Goal: Information Seeking & Learning: Compare options

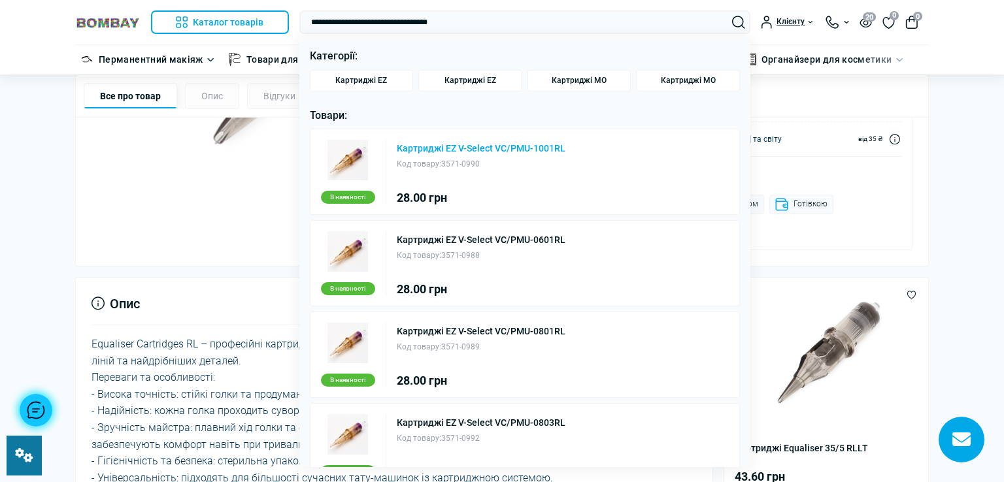
type input "**********"
click at [474, 146] on link "Картриджі EZ V-Select VC/PMU-1001RL" at bounding box center [481, 148] width 169 height 9
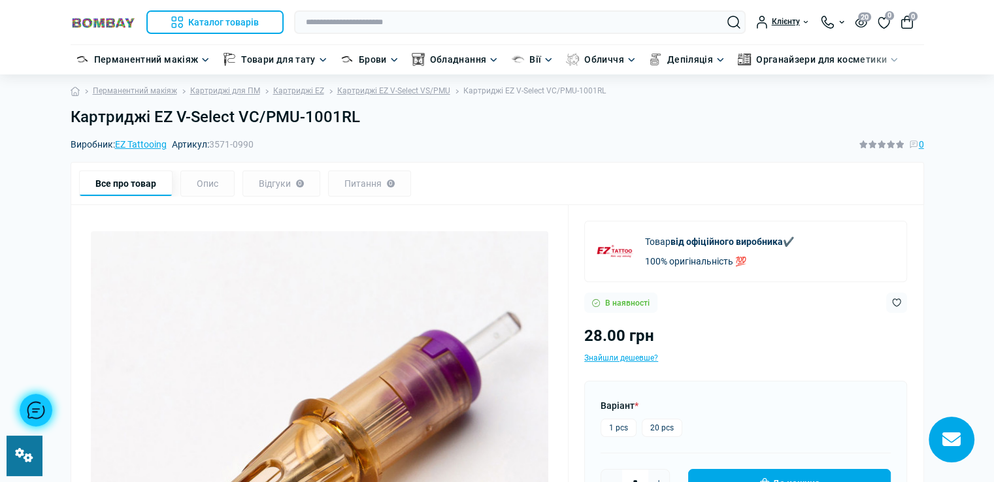
click at [663, 430] on label "20 pcs" at bounding box center [662, 428] width 41 height 18
click at [361, 118] on h1 "Картриджі EZ V-Select VC/PMU-1001RL" at bounding box center [498, 117] width 854 height 19
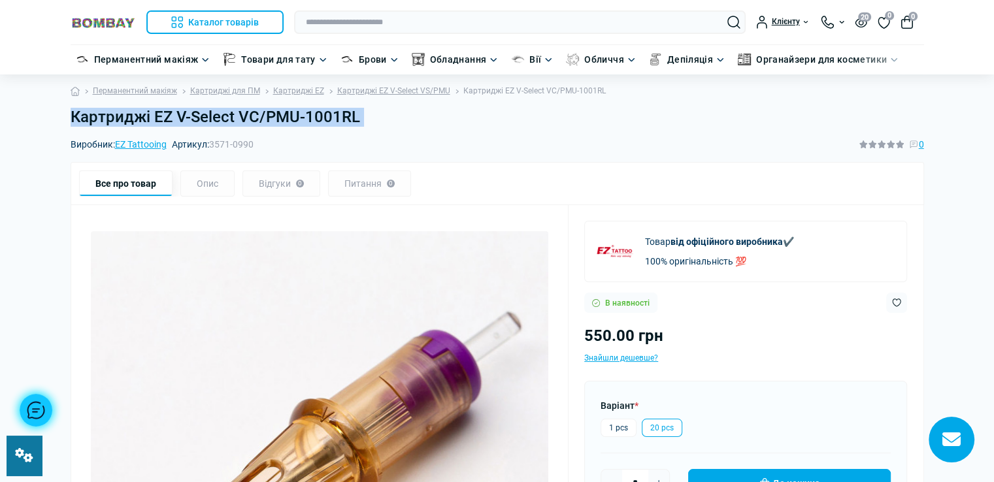
click at [361, 118] on h1 "Картриджі EZ V-Select VC/PMU-1001RL" at bounding box center [498, 117] width 854 height 19
copy main "Картриджі EZ V-Select VC/PMU-1001RL"
click at [414, 88] on link "Картриджі EZ V-Select VS/PMU" at bounding box center [393, 91] width 113 height 12
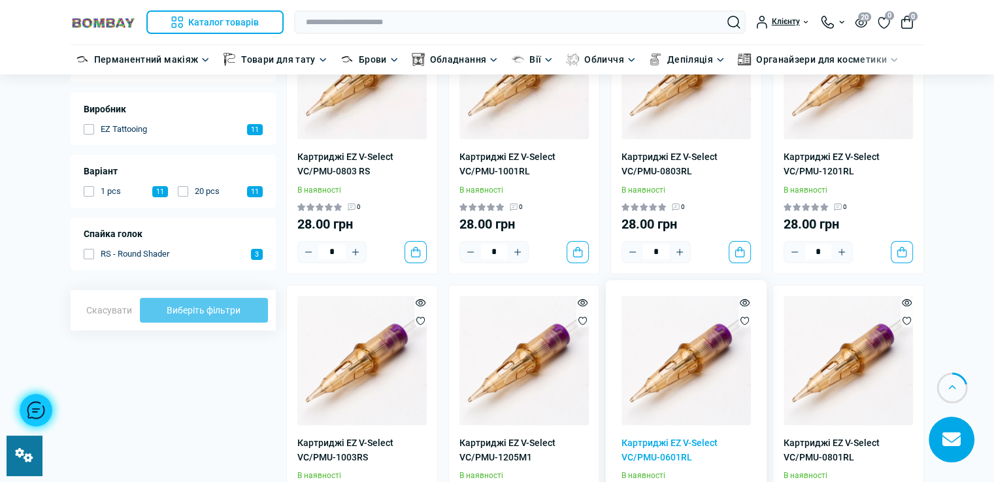
scroll to position [65, 0]
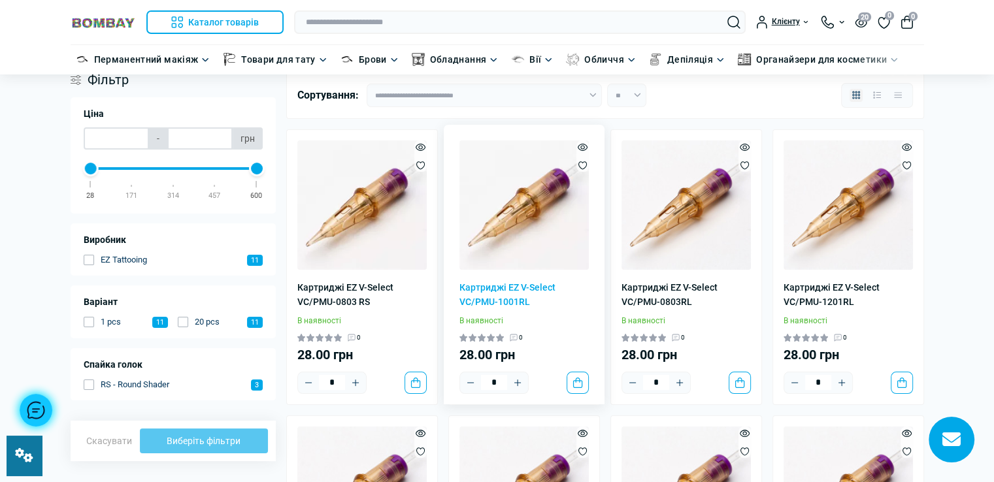
click at [504, 235] on img at bounding box center [524, 205] width 129 height 129
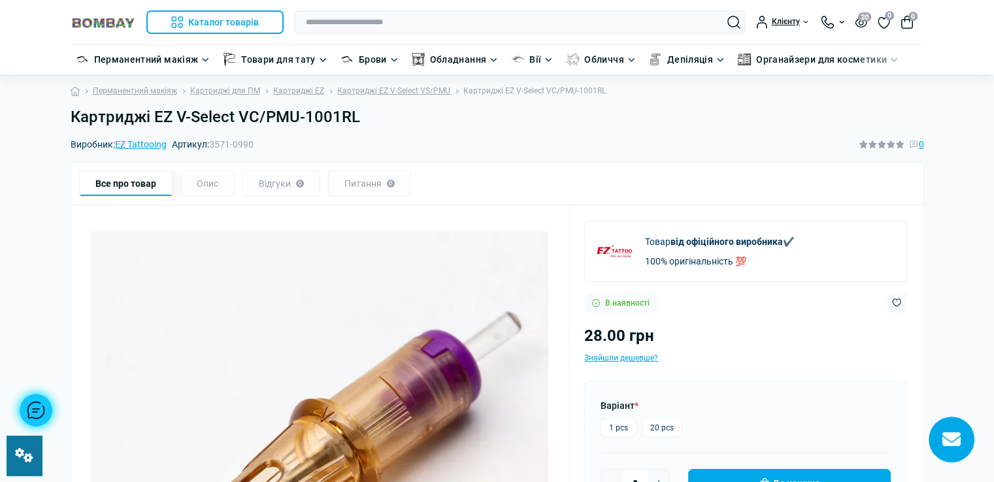
click at [69, 113] on div "Картриджі EZ V-Select VC/PMU-1001RL" at bounding box center [498, 122] width 870 height 29
drag, startPoint x: 73, startPoint y: 116, endPoint x: 298, endPoint y: 122, distance: 225.6
click at [298, 122] on h1 "Картриджі EZ V-Select VC/PMU-1001RL" at bounding box center [498, 117] width 854 height 19
copy h1 "Картриджі EZ V-Select VC/PMU"
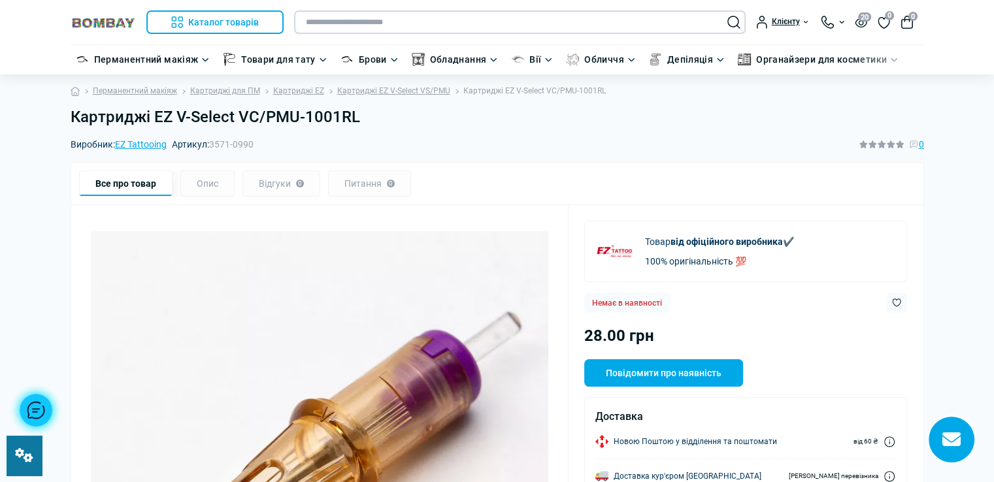
click at [467, 24] on input "text" at bounding box center [520, 22] width 452 height 24
click at [565, 20] on input "text" at bounding box center [520, 22] width 452 height 24
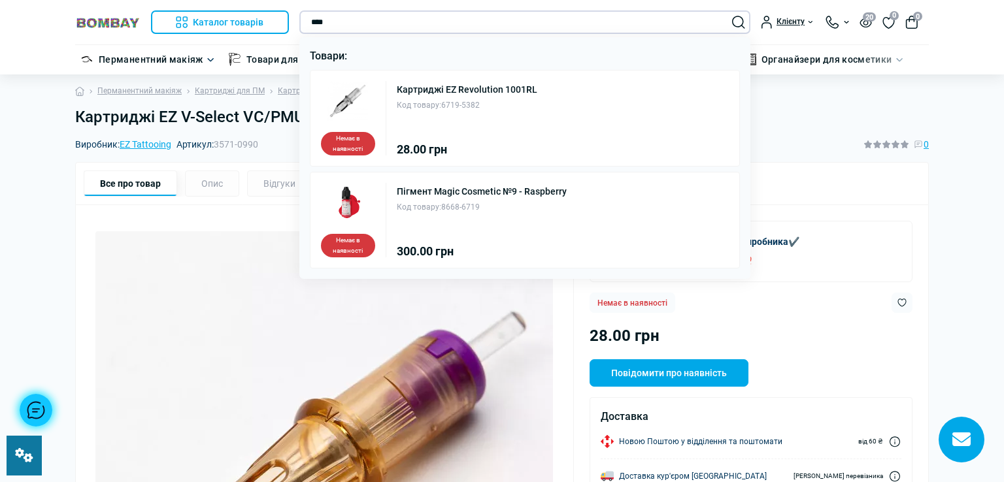
type input "****"
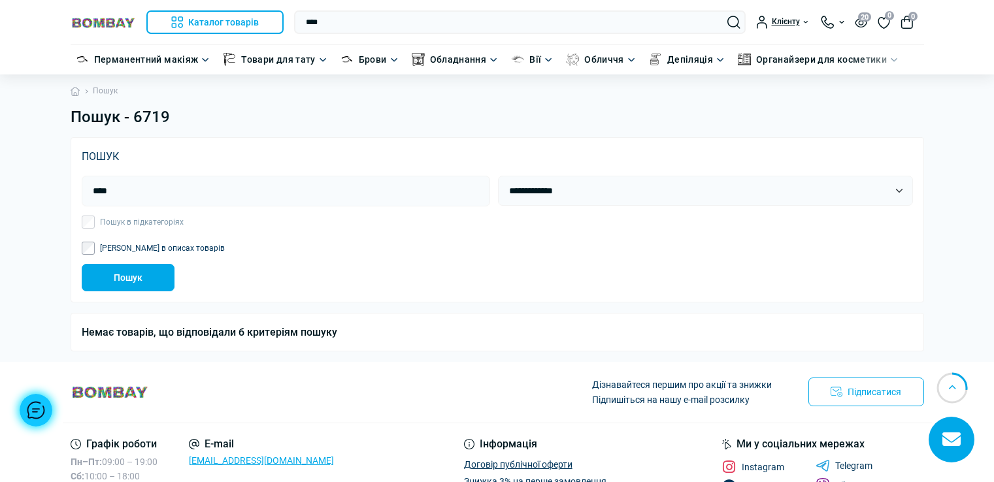
scroll to position [48, 0]
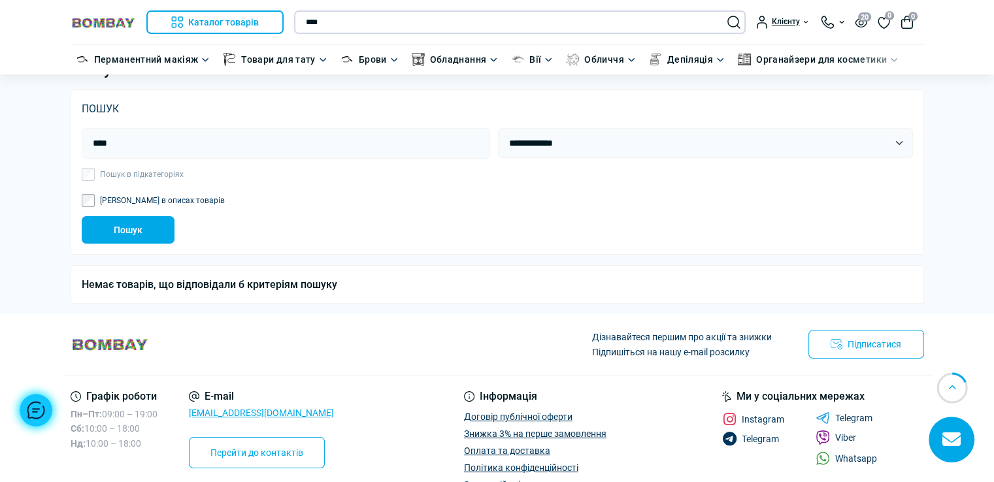
click at [388, 22] on input "****" at bounding box center [520, 22] width 452 height 24
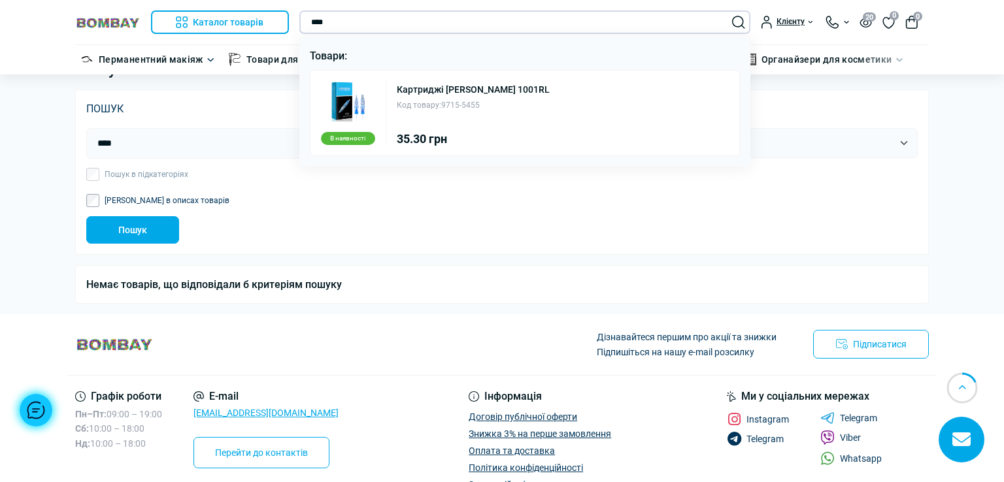
type input "****"
click at [458, 98] on div "Картриджі Emalla Eliot 1001RL Код товару: 9715-5455" at bounding box center [473, 96] width 153 height 31
click at [450, 95] on div "Картриджі Emalla Eliot 1001RL Код товару: 9715-5455" at bounding box center [473, 96] width 153 height 31
click at [439, 89] on link "Картриджі [PERSON_NAME] 1001RL" at bounding box center [473, 89] width 153 height 9
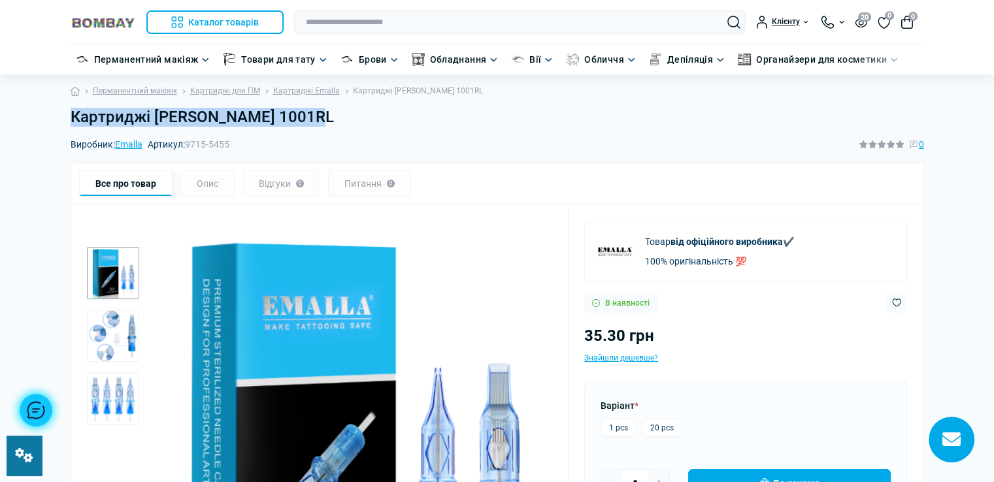
drag, startPoint x: 72, startPoint y: 121, endPoint x: 296, endPoint y: 114, distance: 223.7
click at [296, 114] on h1 "Картриджі [PERSON_NAME] 1001RL" at bounding box center [498, 117] width 854 height 19
copy h1 "Картриджі [PERSON_NAME] 1001RL"
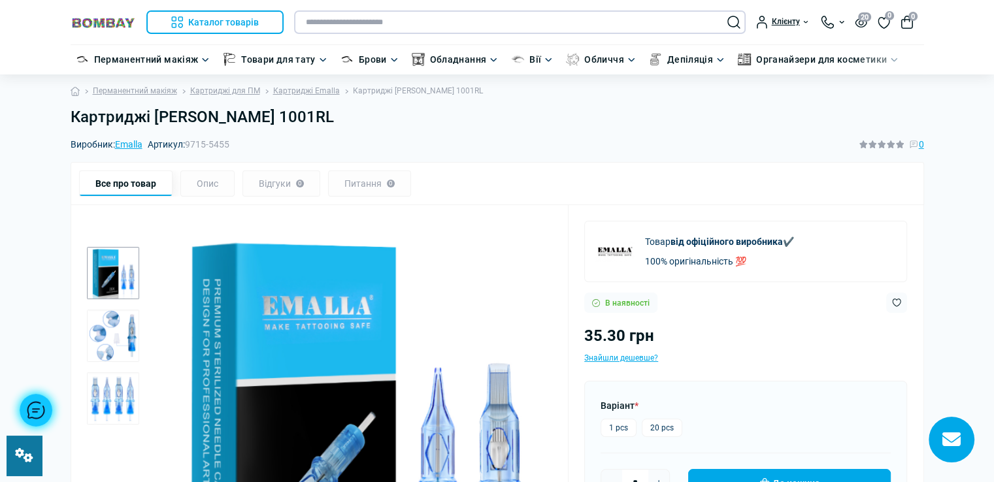
click at [356, 22] on input "text" at bounding box center [520, 22] width 452 height 24
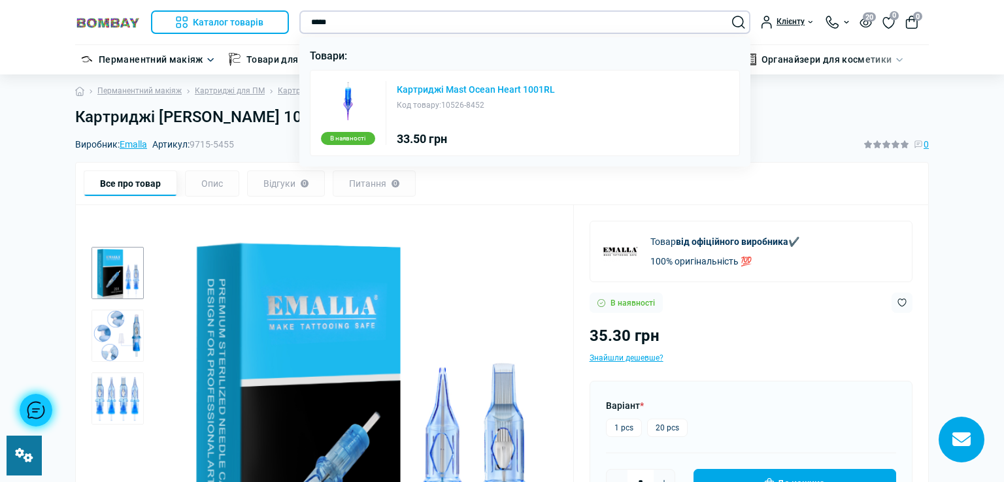
type input "*****"
click at [439, 88] on link "Картриджі Mast Ocean Heart 1001RL" at bounding box center [476, 89] width 158 height 9
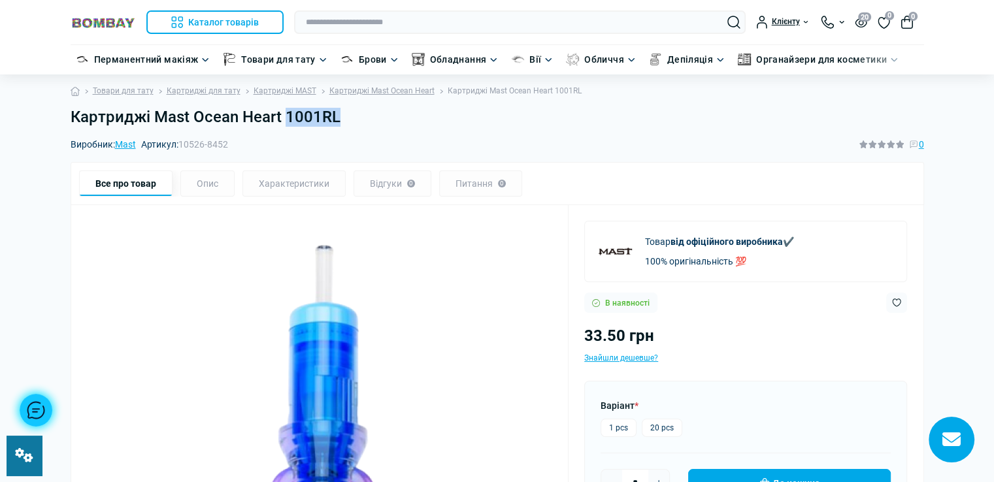
drag, startPoint x: 285, startPoint y: 117, endPoint x: 337, endPoint y: 117, distance: 52.3
click at [337, 117] on h1 "Картриджі Mast Ocean Heart 1001RL" at bounding box center [498, 117] width 854 height 19
copy h1 "1001RL"
click at [387, 21] on input "text" at bounding box center [520, 22] width 452 height 24
paste input "******"
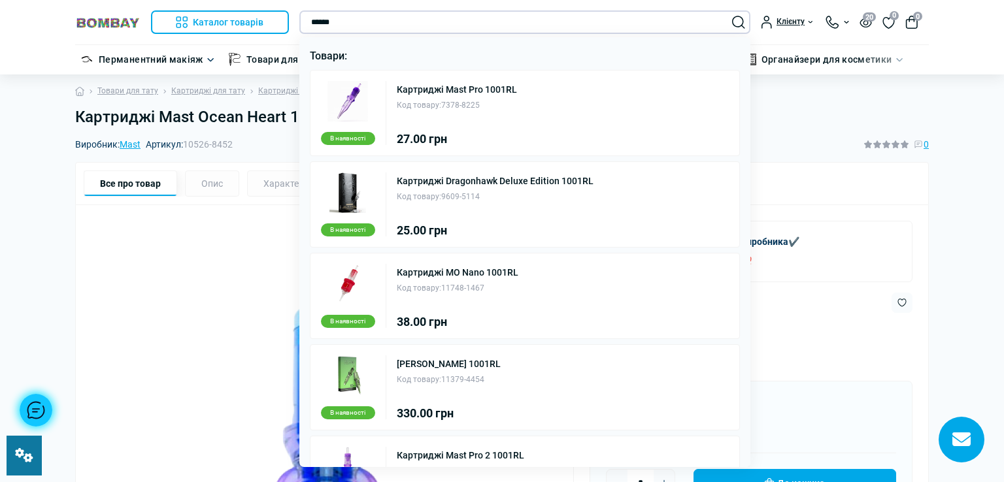
type input "******"
drag, startPoint x: 515, startPoint y: 88, endPoint x: 391, endPoint y: 90, distance: 123.6
click at [391, 90] on div "В наявності Картриджі Mast Pro 1001RL Код товару: 7378-8225 27.00 грн" at bounding box center [525, 113] width 431 height 86
copy link "Картриджі Mast Pro 1001RL"
click at [961, 115] on div at bounding box center [502, 241] width 1004 height 482
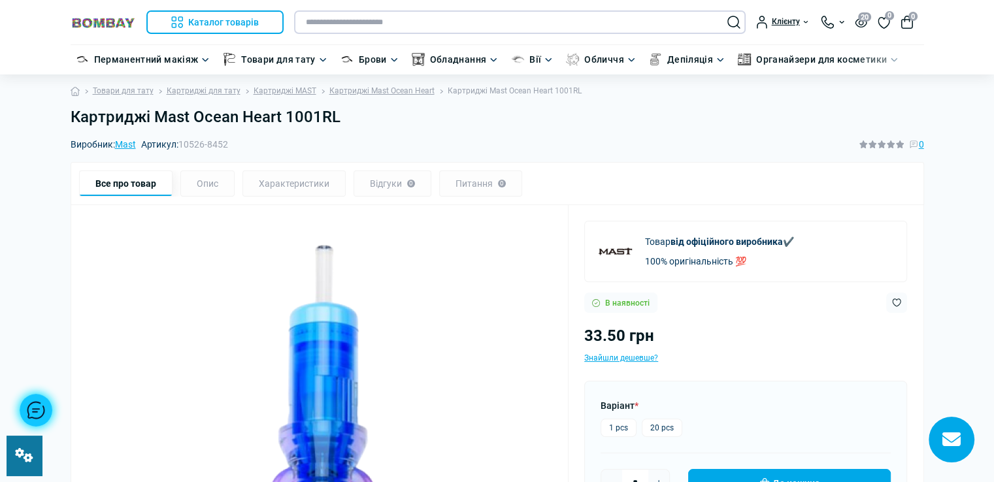
click at [405, 24] on input "text" at bounding box center [520, 22] width 452 height 24
drag, startPoint x: 286, startPoint y: 121, endPoint x: 338, endPoint y: 118, distance: 52.4
click at [338, 118] on h1 "Картриджі Mast Ocean Heart 1001RL" at bounding box center [498, 117] width 854 height 19
copy h1 "1001RL"
click at [378, 24] on input "text" at bounding box center [520, 22] width 452 height 24
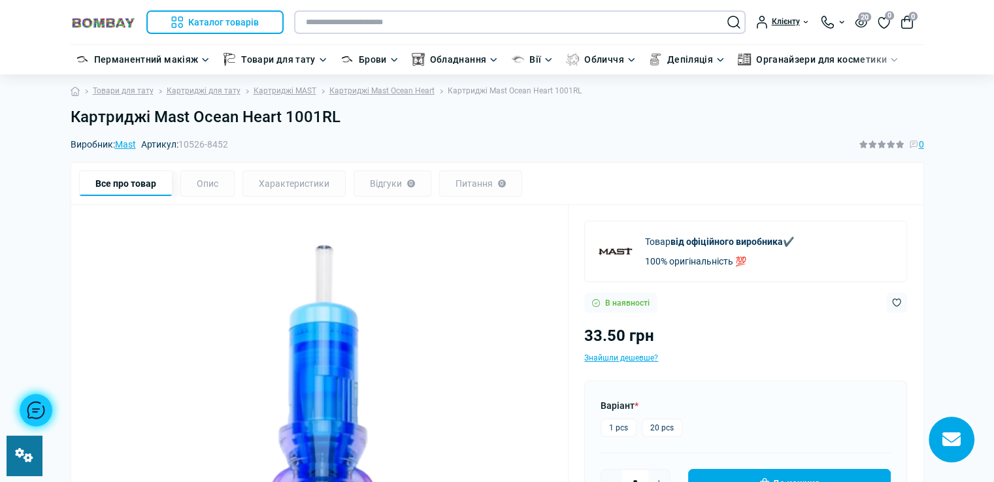
paste input "******"
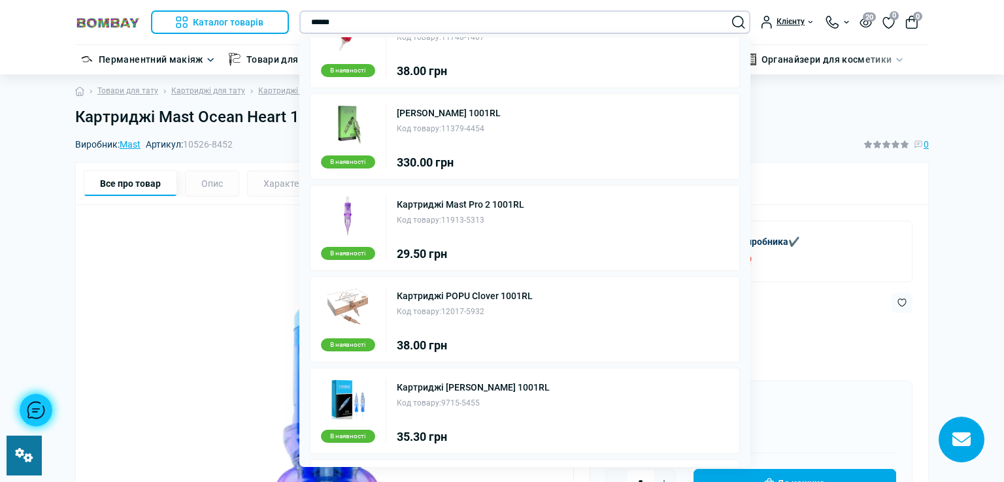
scroll to position [141, 0]
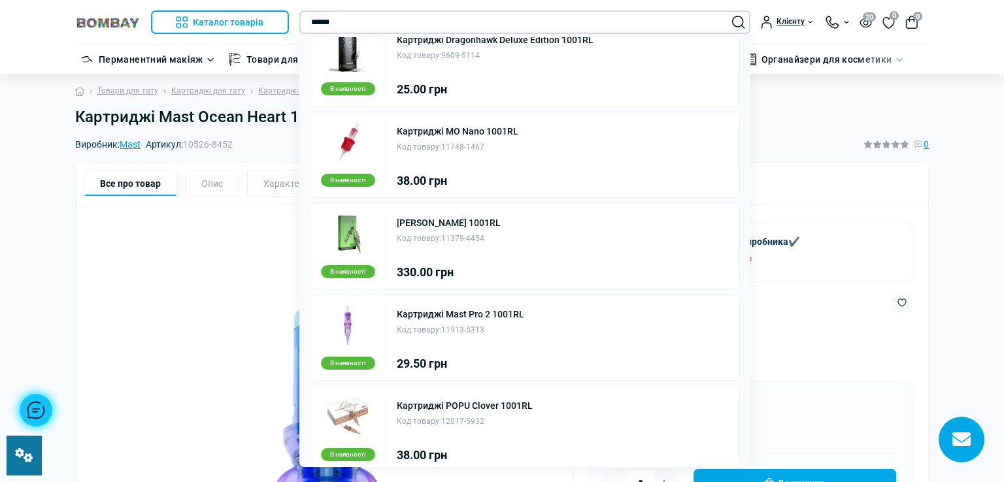
click at [375, 22] on input "******" at bounding box center [525, 22] width 452 height 24
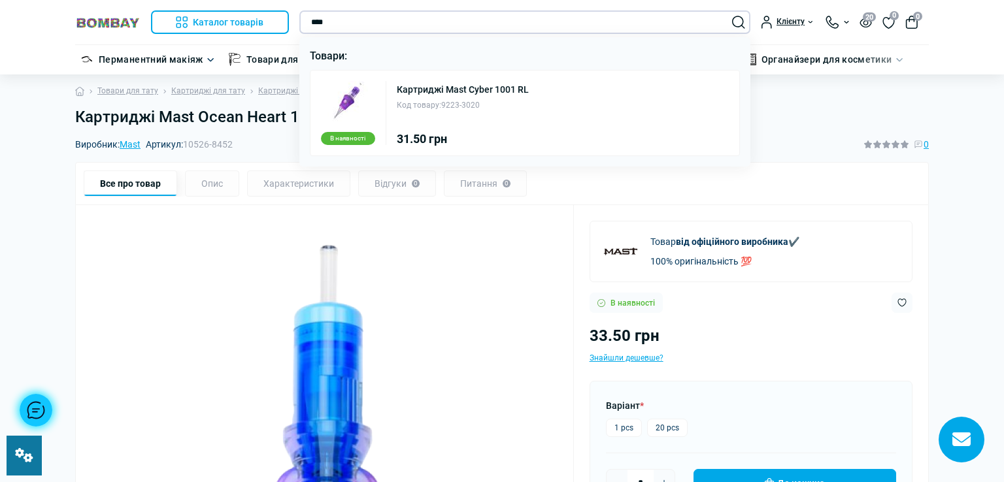
scroll to position [0, 0]
type input "****"
click at [460, 93] on link "Картриджі Mast Cyber 1001 RL" at bounding box center [463, 89] width 132 height 9
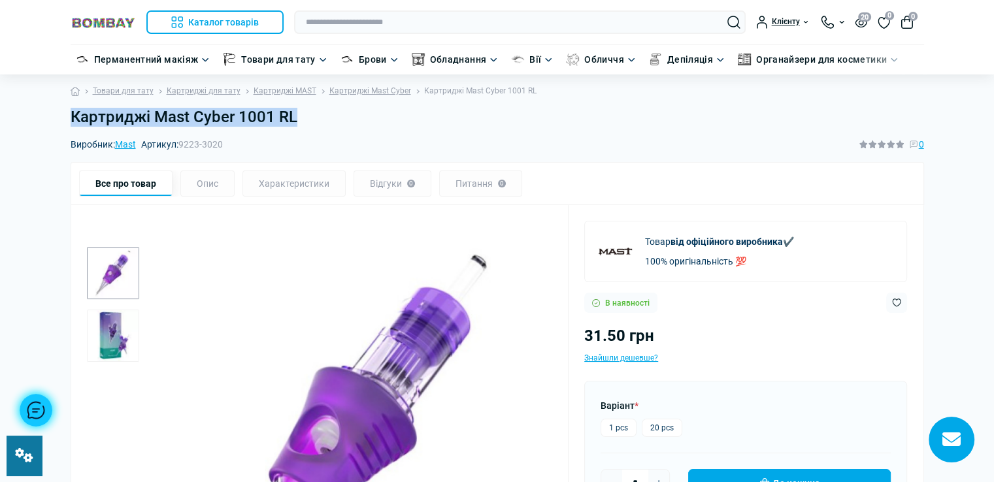
drag, startPoint x: 68, startPoint y: 114, endPoint x: 305, endPoint y: 114, distance: 237.3
click at [305, 114] on div "Картриджі Mast Cyber 1001 RL" at bounding box center [498, 122] width 870 height 29
copy h1 "Картриджі Mast Cyber 1001 RL"
click at [441, 19] on input "text" at bounding box center [520, 22] width 452 height 24
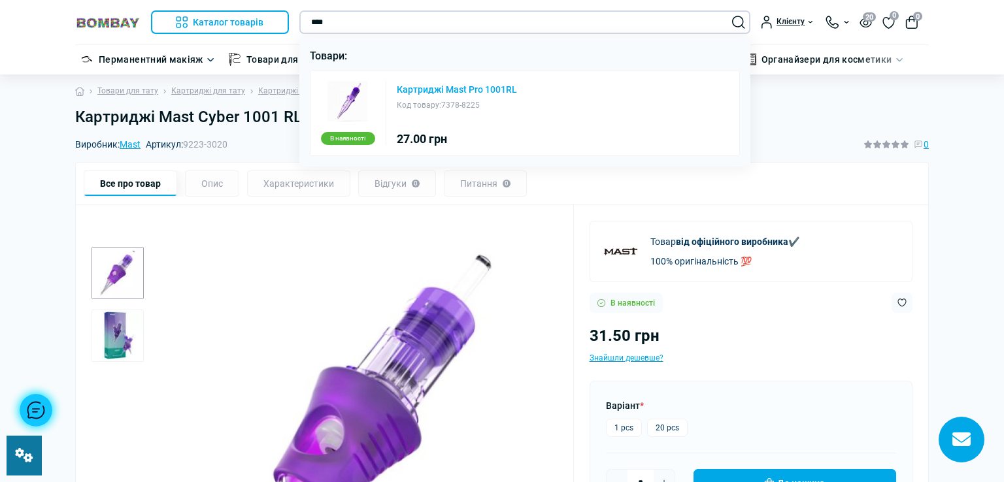
type input "****"
click at [462, 94] on link "Картриджі Mast Pro 1001RL" at bounding box center [457, 89] width 120 height 9
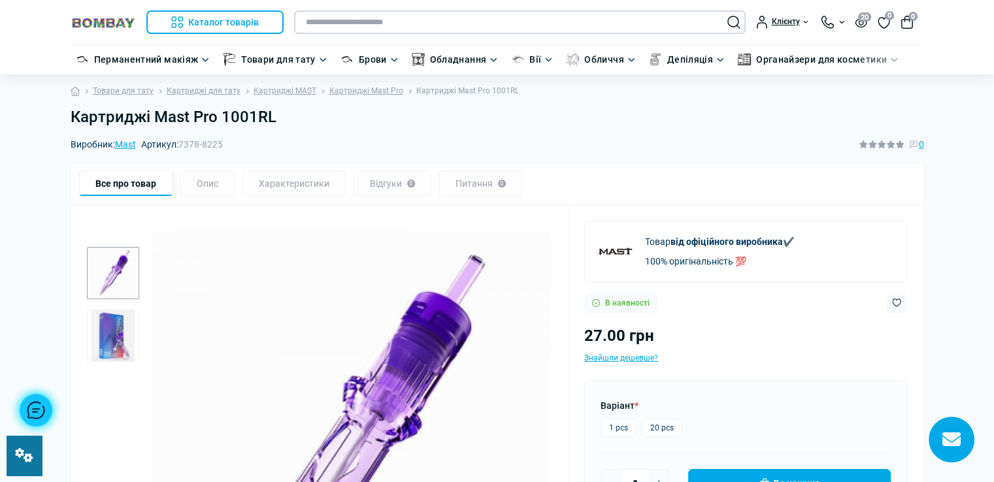
click at [440, 22] on input "text" at bounding box center [520, 22] width 452 height 24
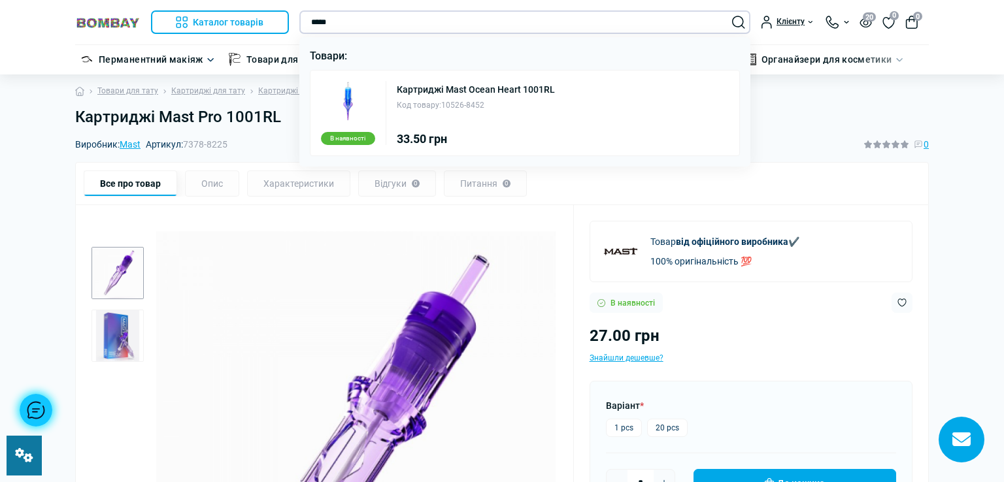
type input "*****"
click at [445, 95] on div "Картриджі Mast Ocean Heart 1001RL Код товару: 10526-8452" at bounding box center [476, 96] width 158 height 31
click at [471, 90] on link "Картриджі Mast Ocean Heart 1001RL" at bounding box center [476, 89] width 158 height 9
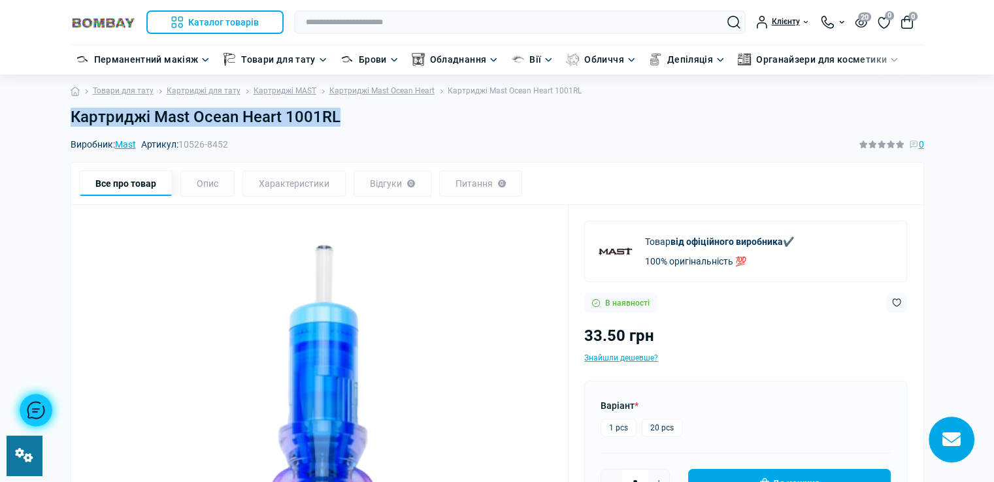
drag, startPoint x: 70, startPoint y: 118, endPoint x: 347, endPoint y: 119, distance: 277.2
click at [347, 119] on h1 "Картриджі Mast Ocean Heart 1001RL" at bounding box center [498, 117] width 854 height 19
copy h1 "Картриджі Mast Ocean Heart 1001RL"
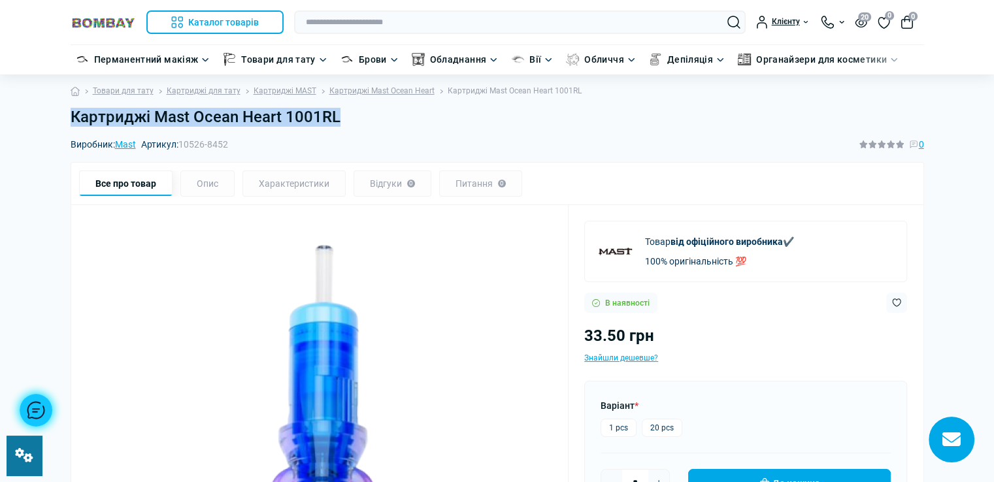
drag, startPoint x: 71, startPoint y: 117, endPoint x: 337, endPoint y: 119, distance: 266.7
click at [337, 119] on h1 "Картриджі Mast Ocean Heart 1001RL" at bounding box center [498, 117] width 854 height 19
copy h1 "Картриджі Mast Ocean Heart 1001RL"
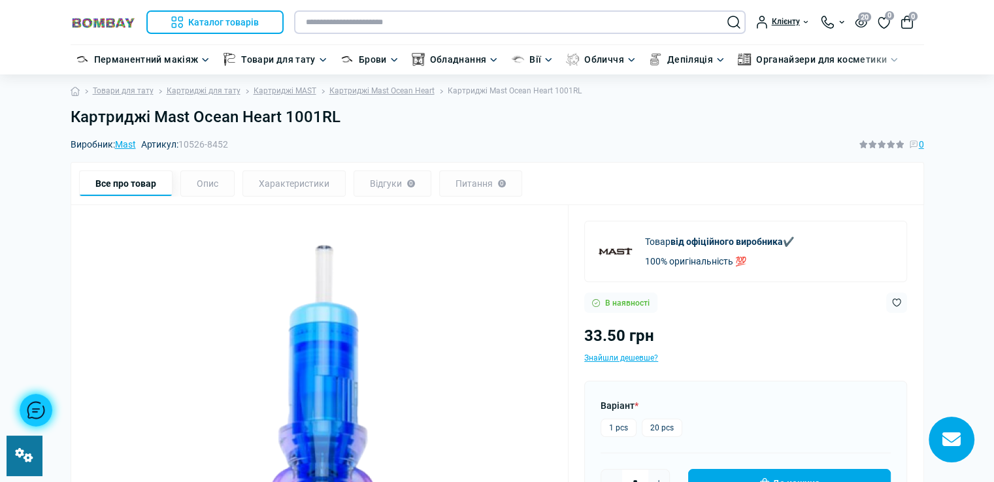
click at [429, 25] on input "text" at bounding box center [520, 22] width 452 height 24
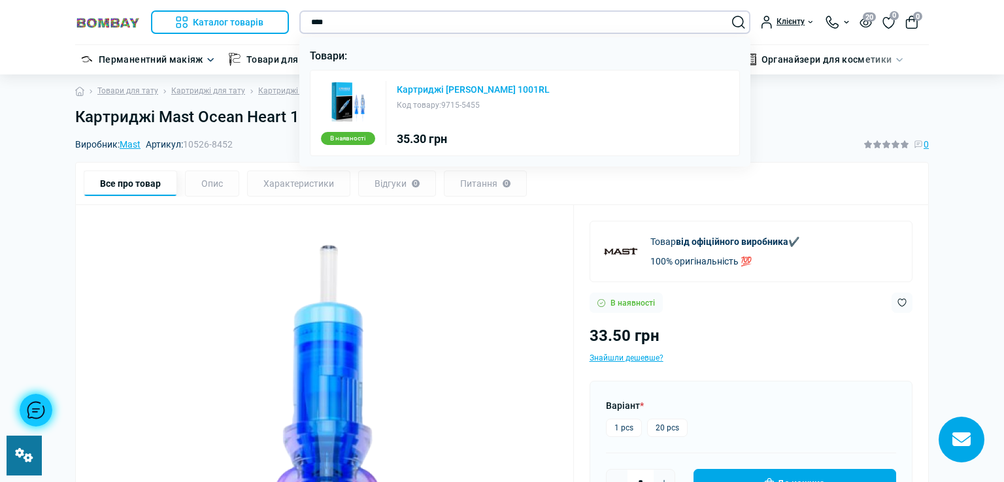
type input "****"
click at [485, 85] on link "Картриджі [PERSON_NAME] 1001RL" at bounding box center [473, 89] width 153 height 9
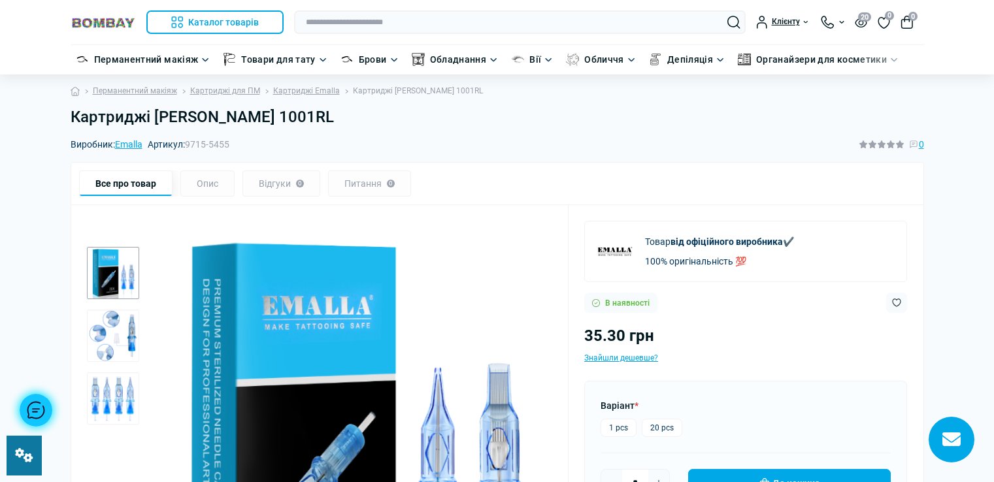
click at [294, 116] on h1 "Картриджі [PERSON_NAME] 1001RL" at bounding box center [498, 117] width 854 height 19
click at [296, 116] on h1 "Картриджі [PERSON_NAME] 1001RL" at bounding box center [498, 117] width 854 height 19
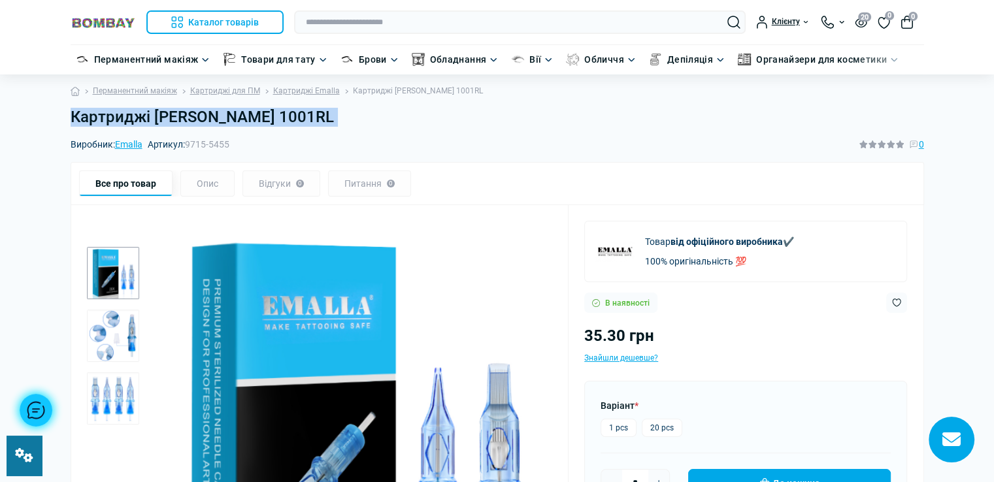
click at [296, 116] on h1 "Картриджі [PERSON_NAME] 1001RL" at bounding box center [498, 117] width 854 height 19
